Goal: Information Seeking & Learning: Learn about a topic

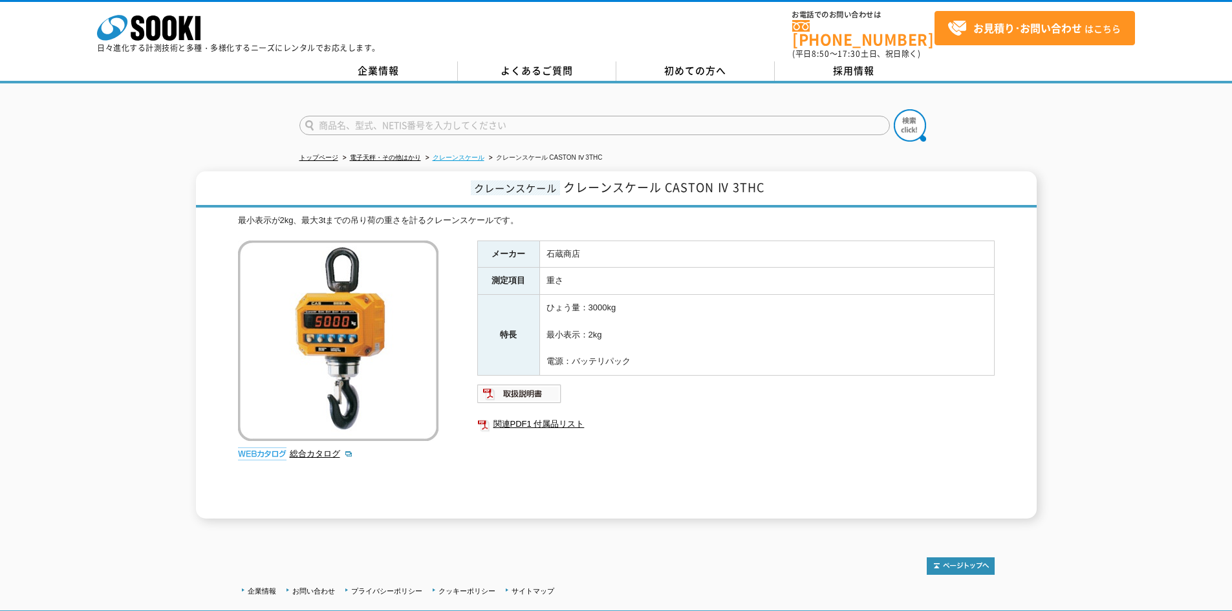
click at [451, 154] on link "クレーンスケール" at bounding box center [459, 157] width 52 height 7
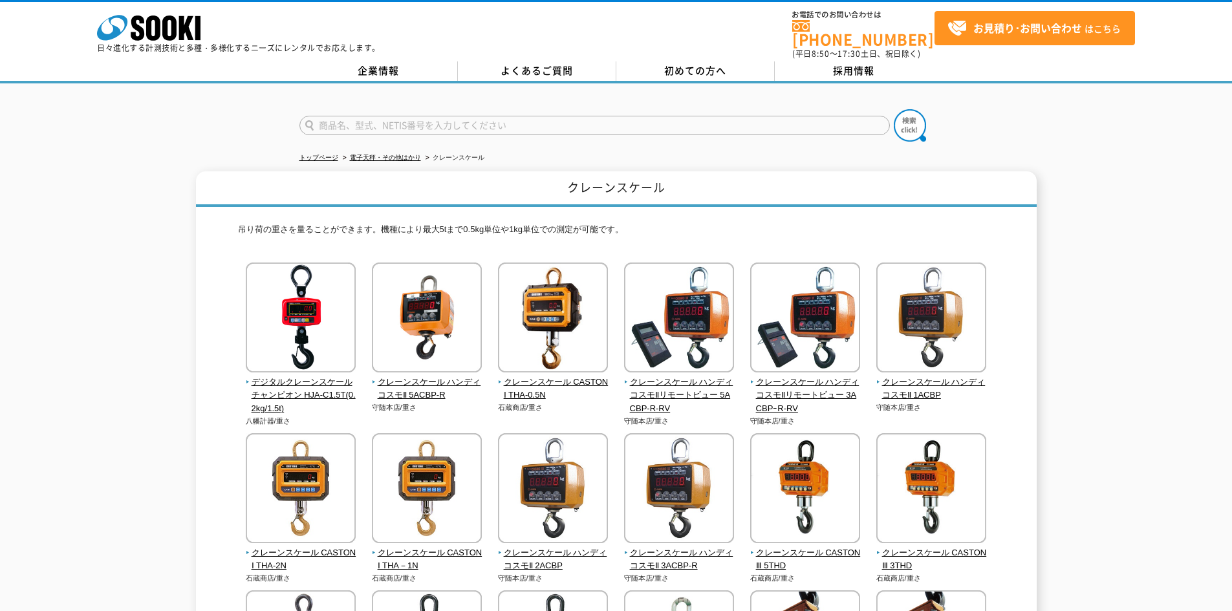
click at [451, 116] on input "text" at bounding box center [594, 125] width 590 height 19
type input "PTS"
click at [897, 116] on img at bounding box center [910, 125] width 32 height 32
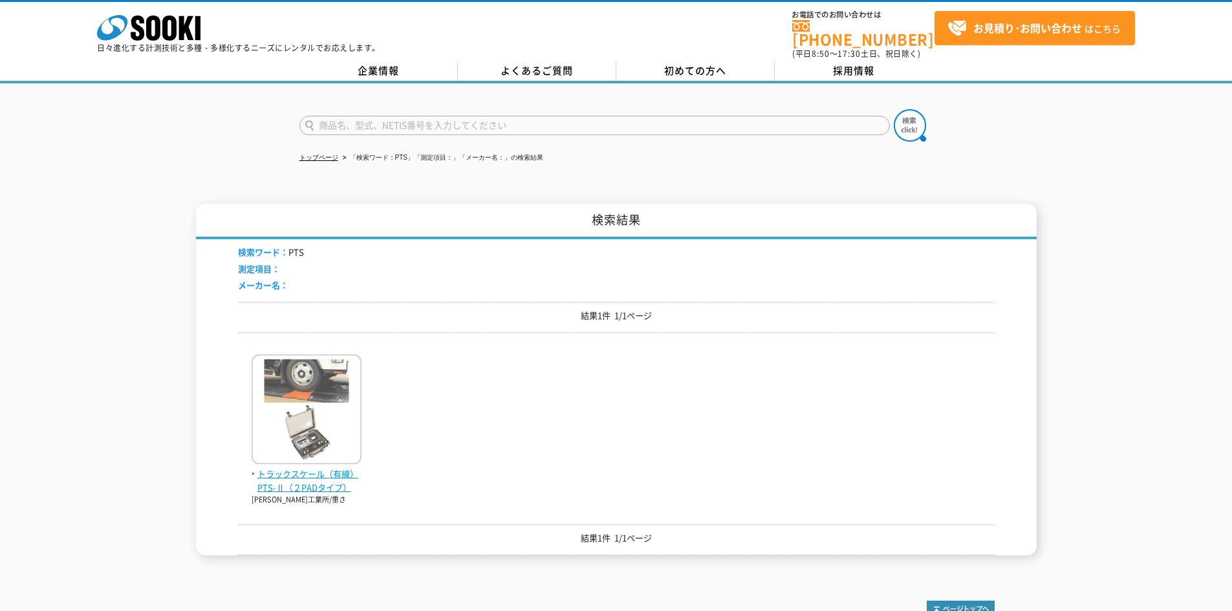
click at [325, 480] on span "トラックスケール（有線） PTS-Ⅱ（２PADタイプ）" at bounding box center [307, 481] width 110 height 27
